Goal: Information Seeking & Learning: Understand process/instructions

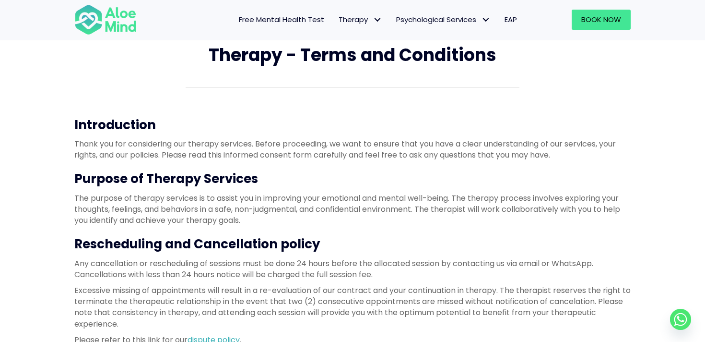
scroll to position [42, 0]
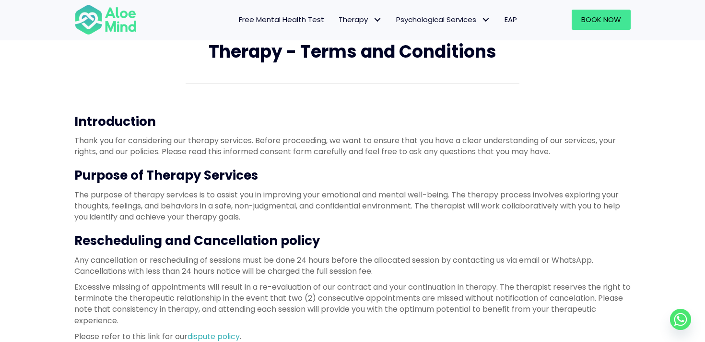
click at [268, 196] on p "The purpose of therapy services is to assist you in improving your emotional an…" at bounding box center [352, 206] width 557 height 34
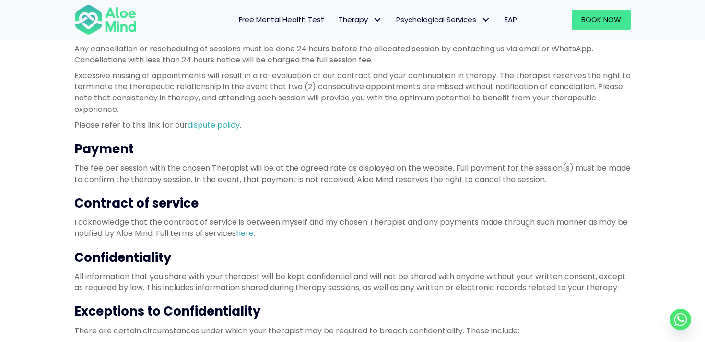
scroll to position [277, 0]
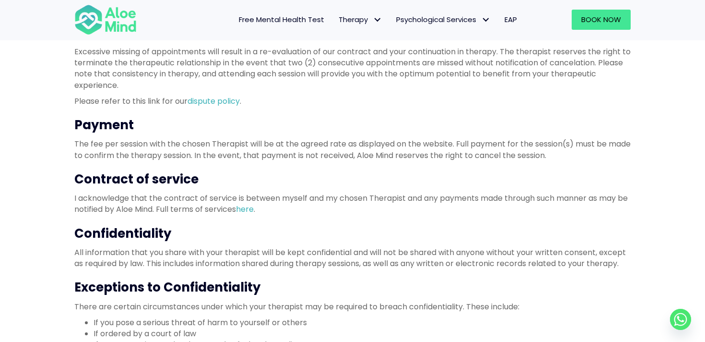
click at [247, 251] on p "All information that you share with your therapist will be kept confidential an…" at bounding box center [352, 258] width 557 height 22
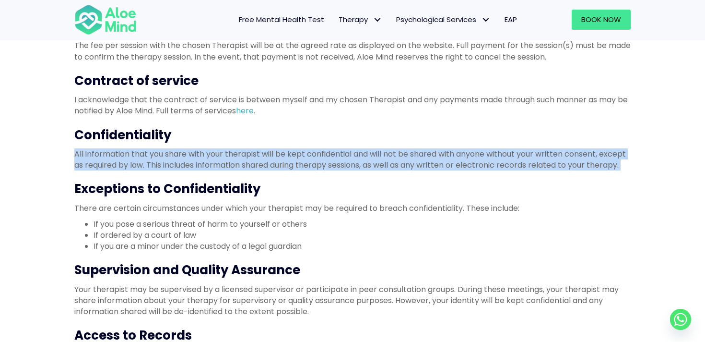
scroll to position [400, 0]
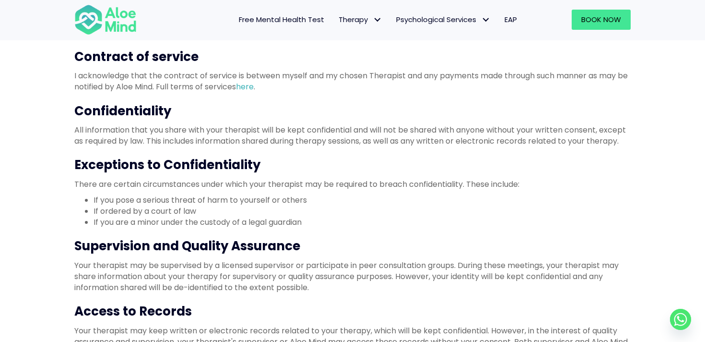
click at [245, 274] on p "Your therapist may be supervised by a licensed supervisor or participate in pee…" at bounding box center [352, 277] width 557 height 34
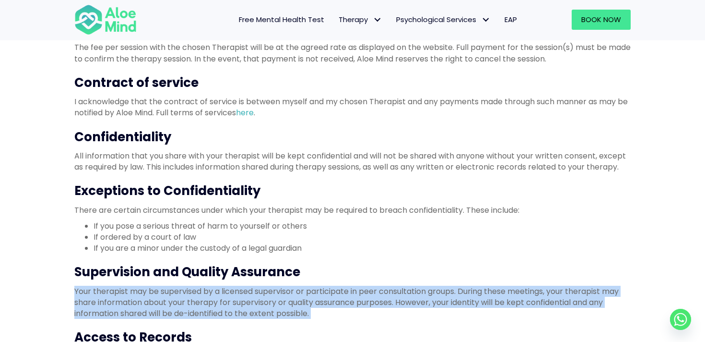
scroll to position [373, 0]
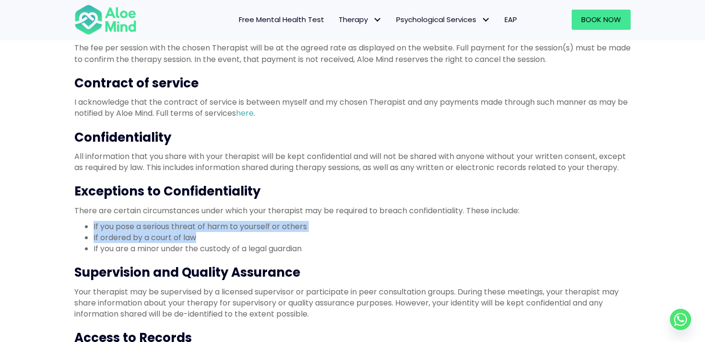
drag, startPoint x: 200, startPoint y: 237, endPoint x: 88, endPoint y: 227, distance: 112.2
click at [88, 227] on ul "If you pose a serious threat of harm to yourself or others If ordered by a cour…" at bounding box center [352, 238] width 557 height 34
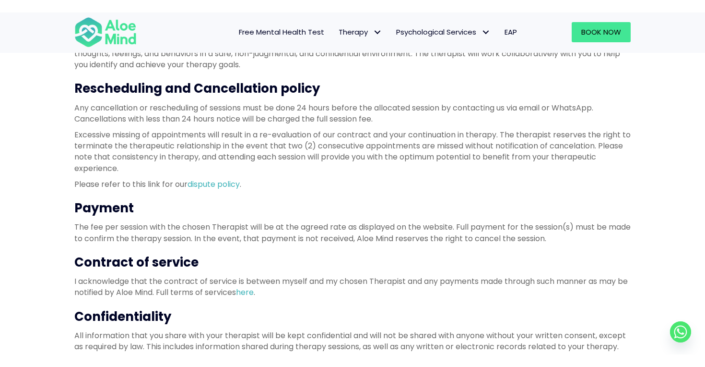
scroll to position [200, 0]
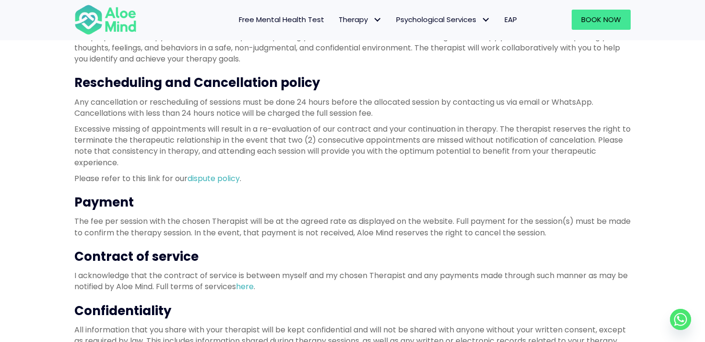
click at [134, 76] on h3 "Rescheduling and Cancellation policy" at bounding box center [352, 82] width 557 height 17
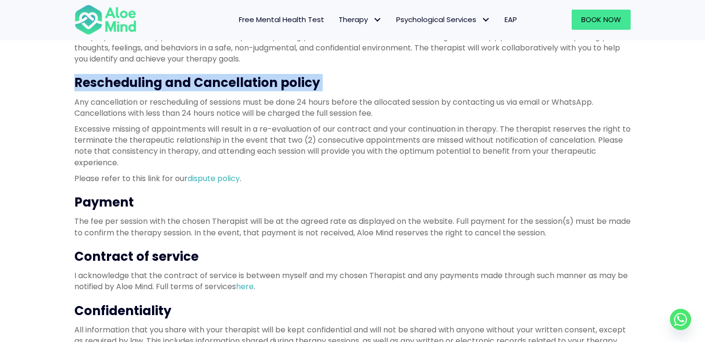
click at [134, 76] on h3 "Rescheduling and Cancellation policy" at bounding box center [352, 82] width 557 height 17
